Goal: Obtain resource: Download file/media

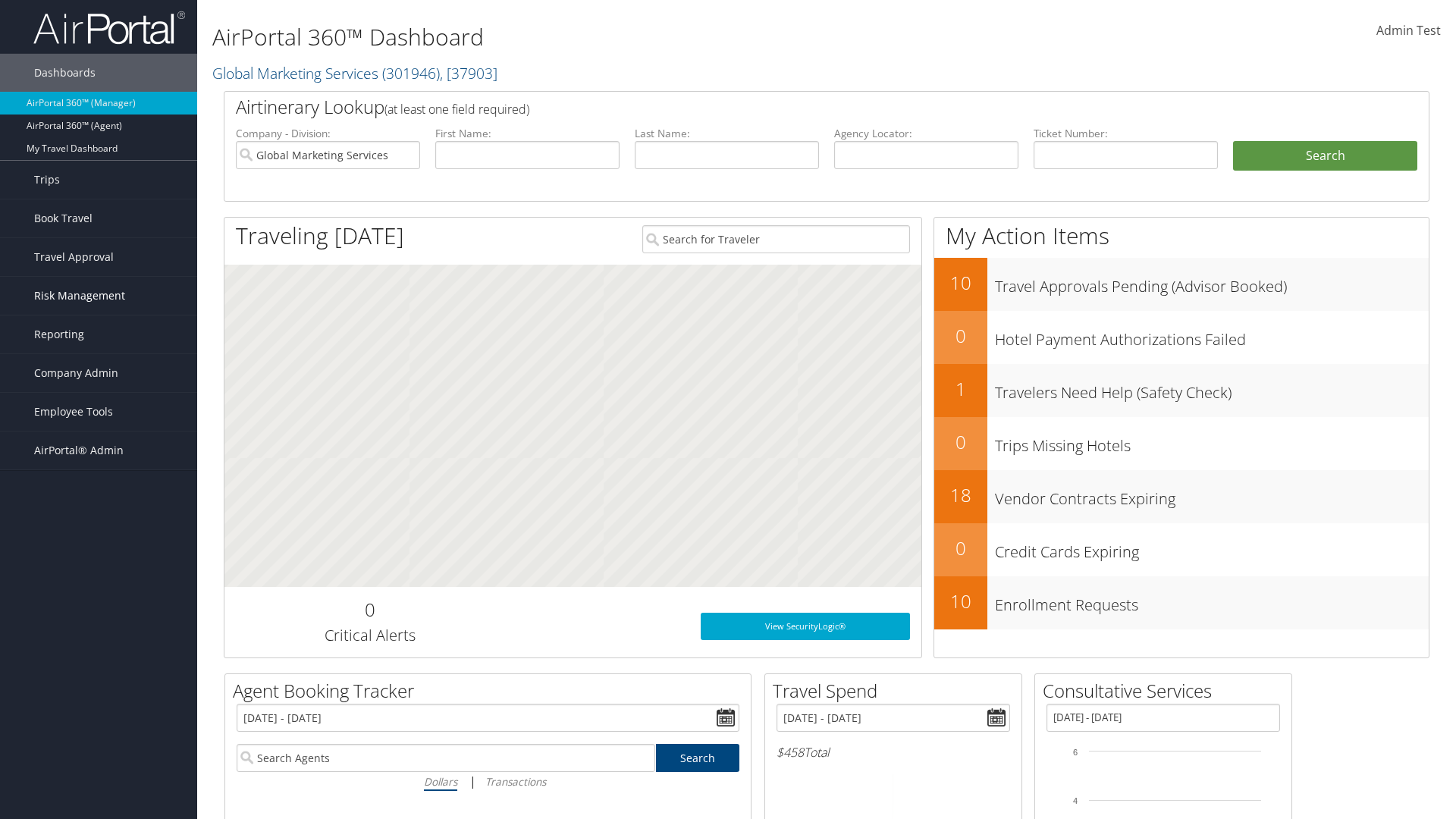
click at [98, 296] on span "Risk Management" at bounding box center [80, 296] width 91 height 38
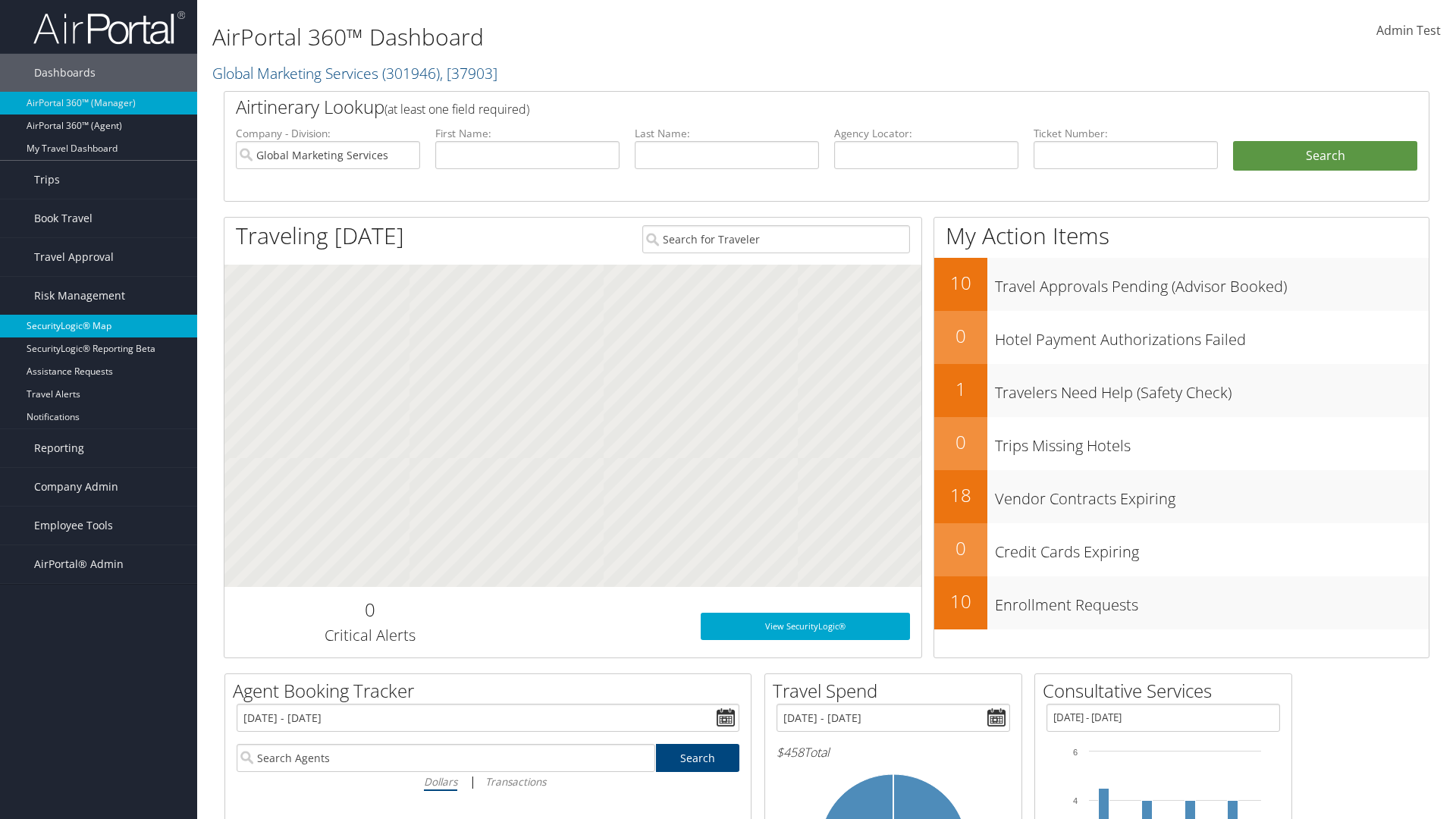
click at [98, 326] on link "SecurityLogic® Map" at bounding box center [98, 326] width 197 height 23
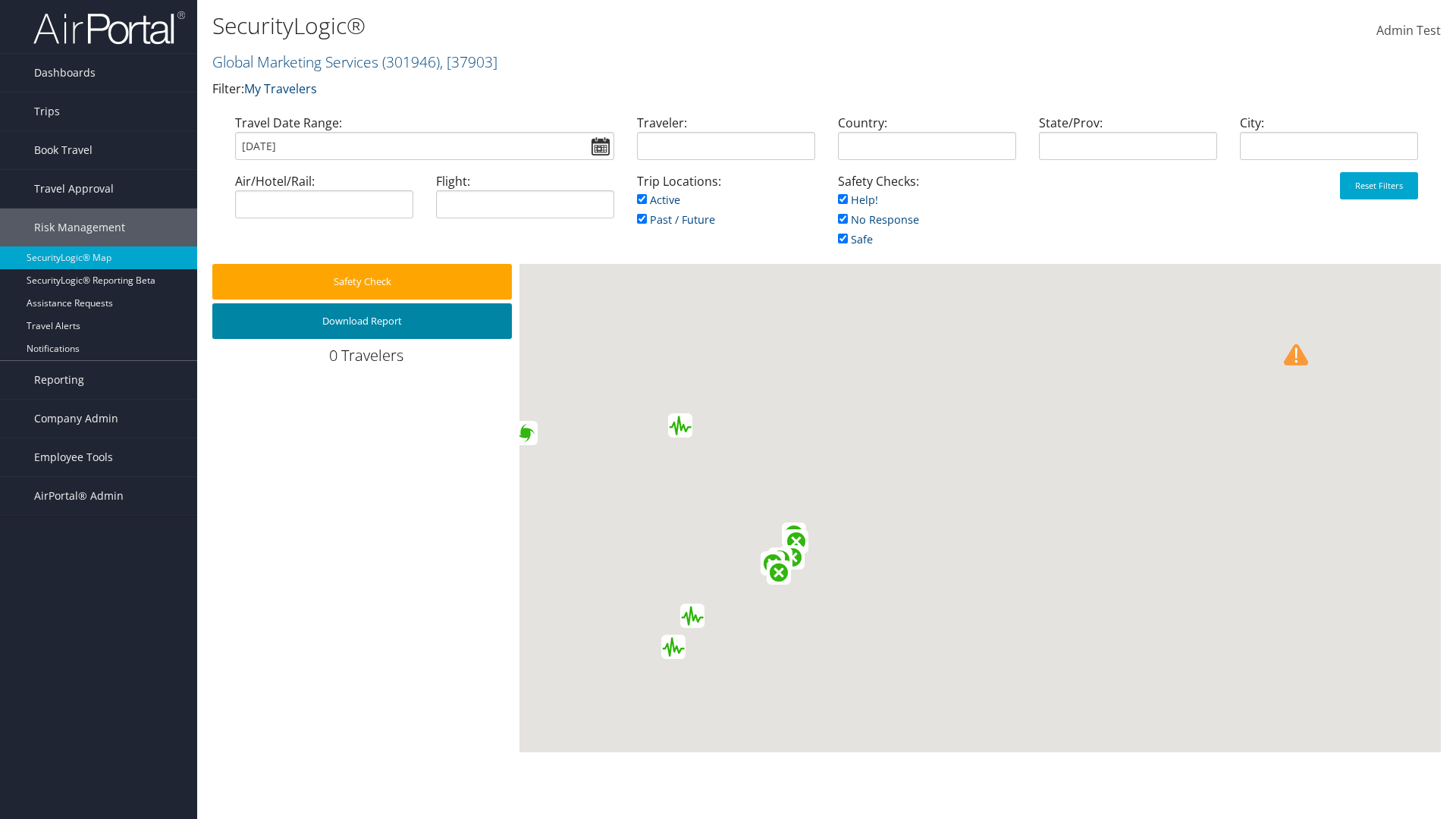
click at [362, 321] on button "Download Report" at bounding box center [361, 321] width 299 height 35
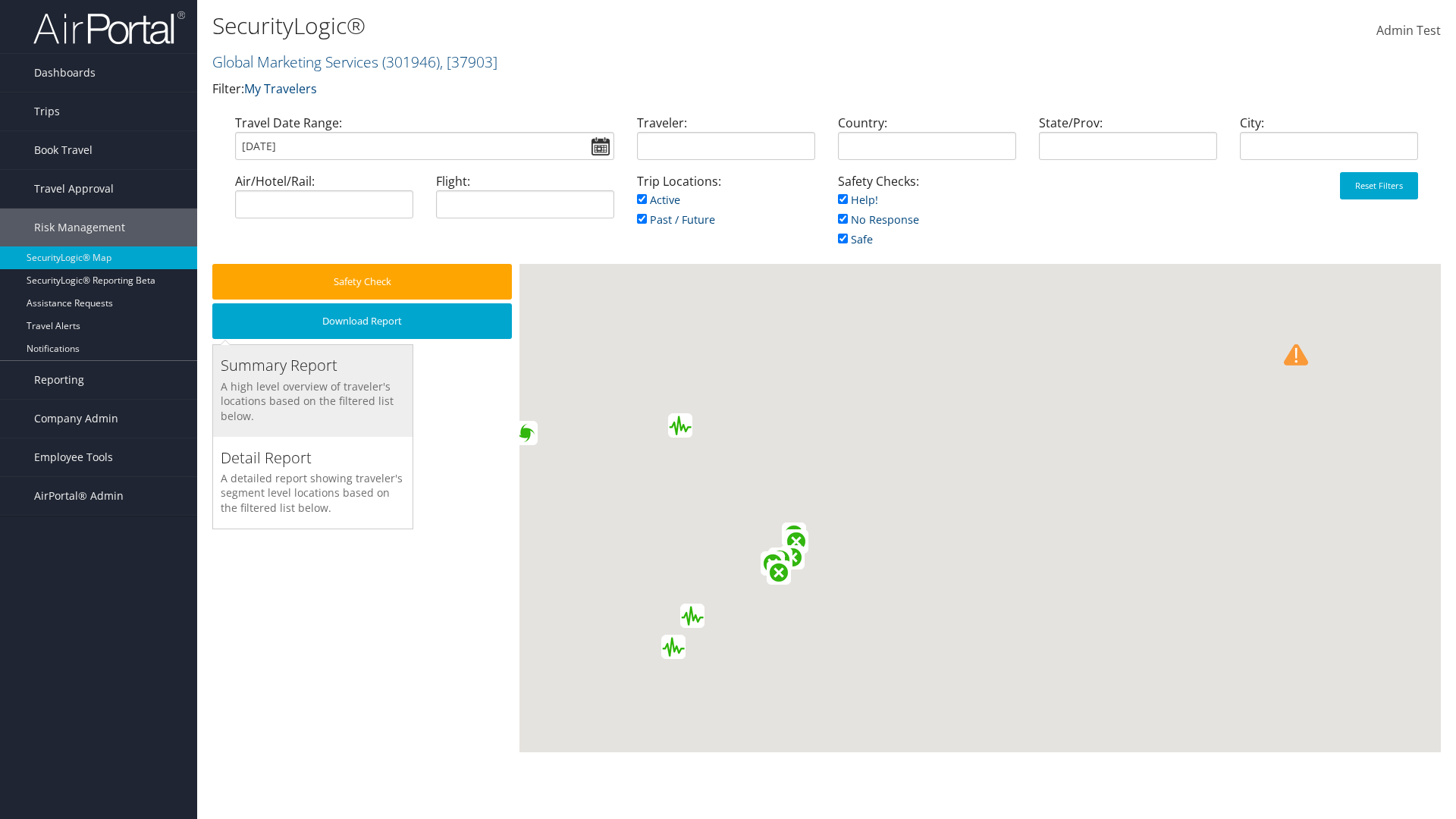
click at [312, 366] on h3 "Summary Report" at bounding box center [312, 365] width 184 height 21
